Goal: Navigation & Orientation: Find specific page/section

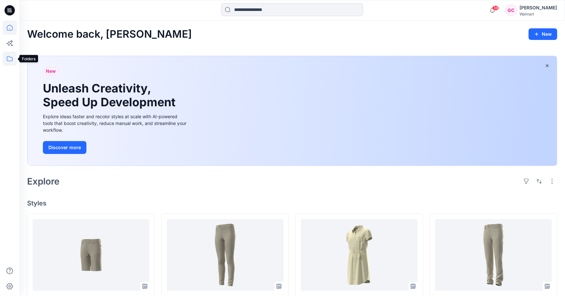
click at [11, 60] on icon at bounding box center [10, 59] width 14 height 14
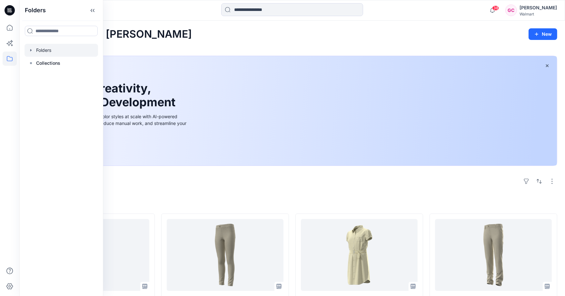
click at [44, 51] on div at bounding box center [62, 50] width 74 height 13
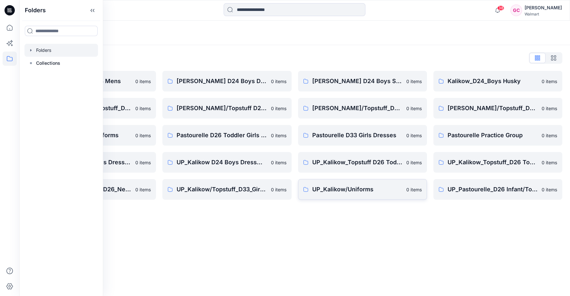
click at [365, 188] on p "UP_Kalikow/Uniforms" at bounding box center [357, 189] width 90 height 9
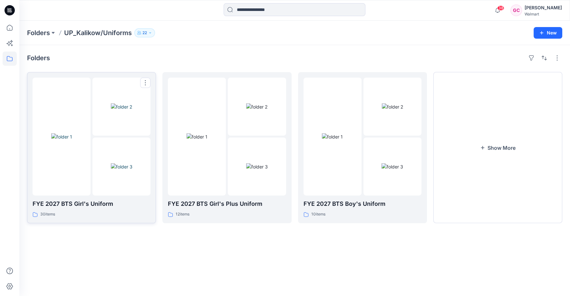
click at [118, 170] on img at bounding box center [122, 166] width 22 height 7
